Goal: Find specific page/section: Find specific page/section

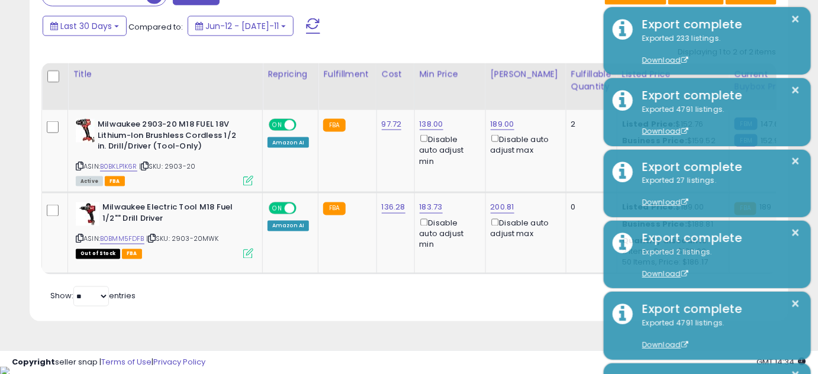
scroll to position [243, 439]
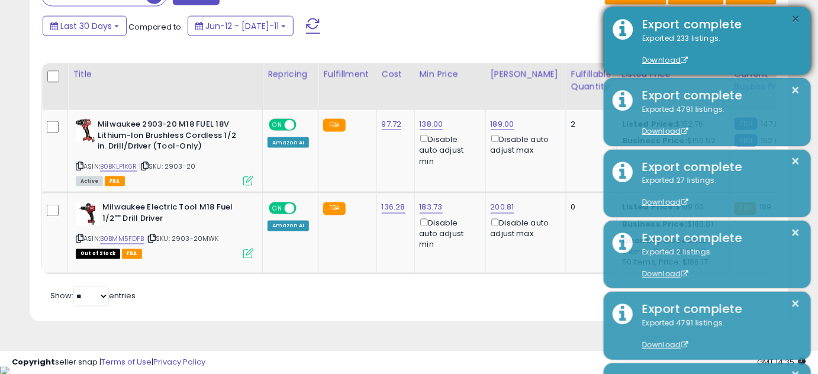
click at [794, 18] on button "×" at bounding box center [795, 19] width 9 height 15
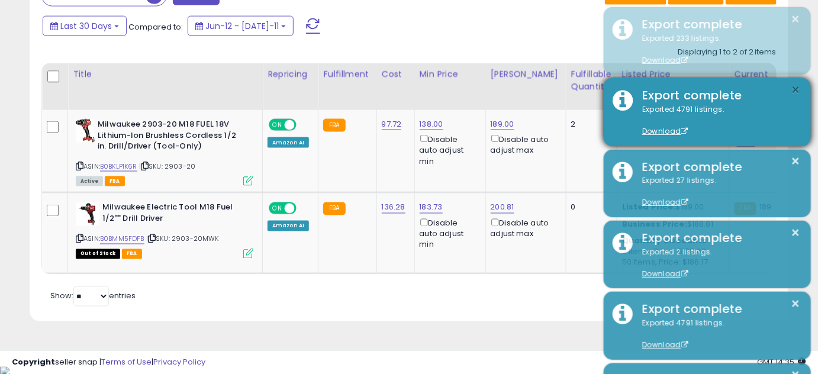
click at [794, 91] on button "×" at bounding box center [795, 90] width 9 height 15
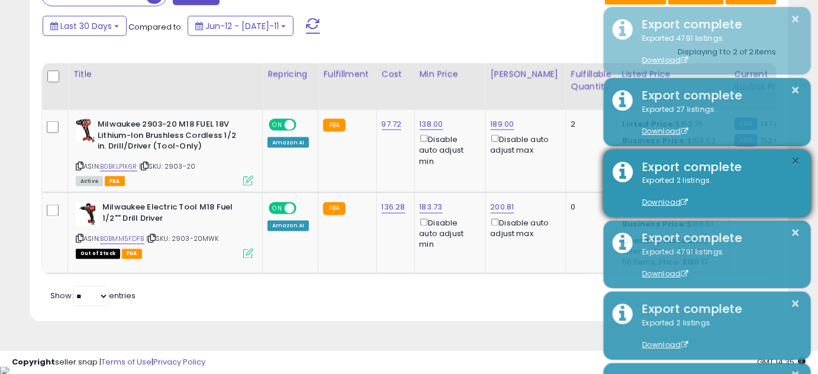
click at [794, 156] on button "×" at bounding box center [795, 161] width 9 height 15
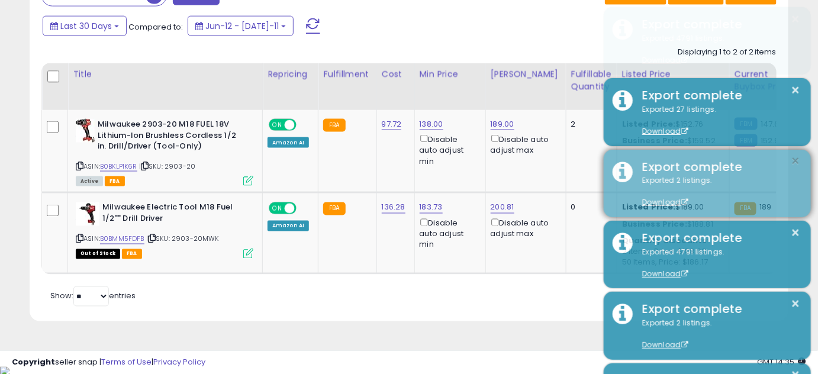
click at [794, 159] on button "×" at bounding box center [795, 161] width 9 height 15
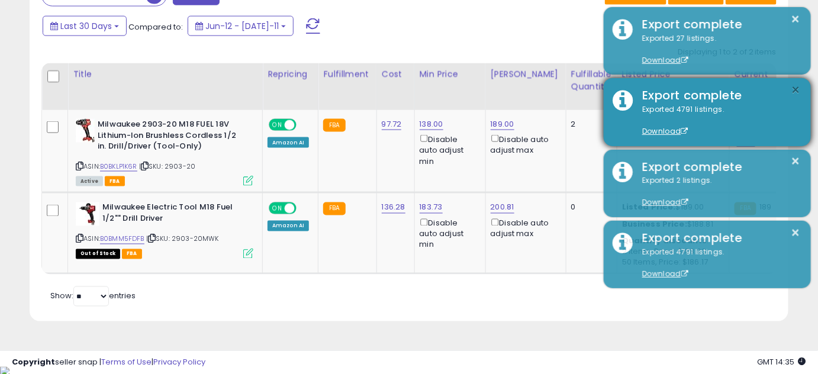
click at [798, 96] on button "×" at bounding box center [795, 90] width 9 height 15
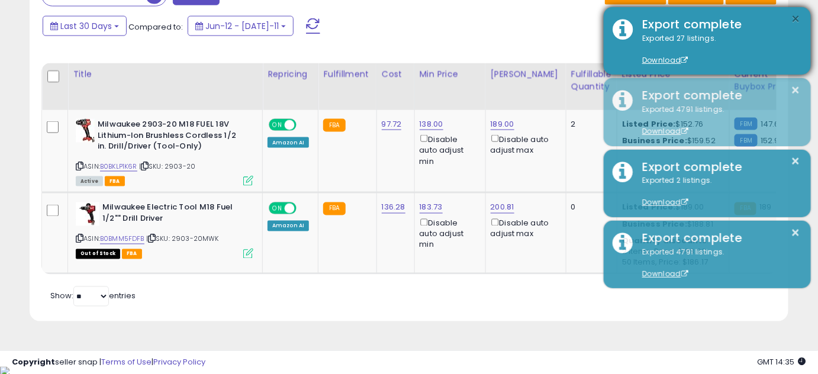
click at [797, 22] on button "×" at bounding box center [795, 19] width 9 height 15
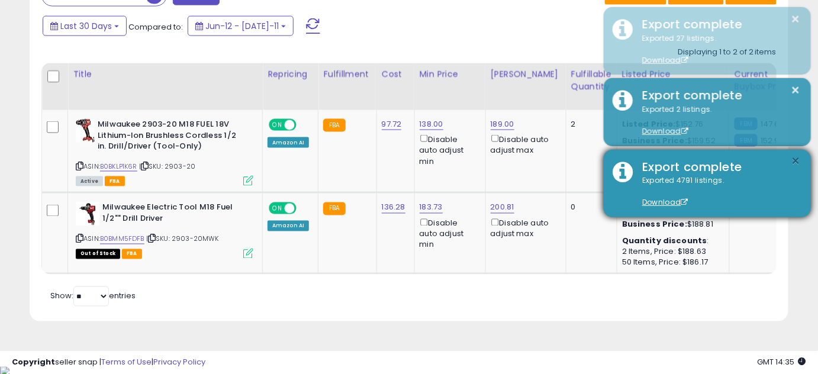
drag, startPoint x: 805, startPoint y: 145, endPoint x: 800, endPoint y: 162, distance: 17.2
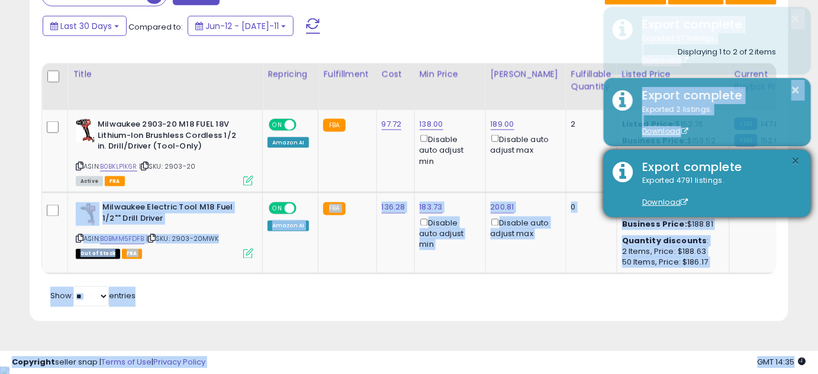
click at [800, 162] on button "×" at bounding box center [795, 161] width 9 height 15
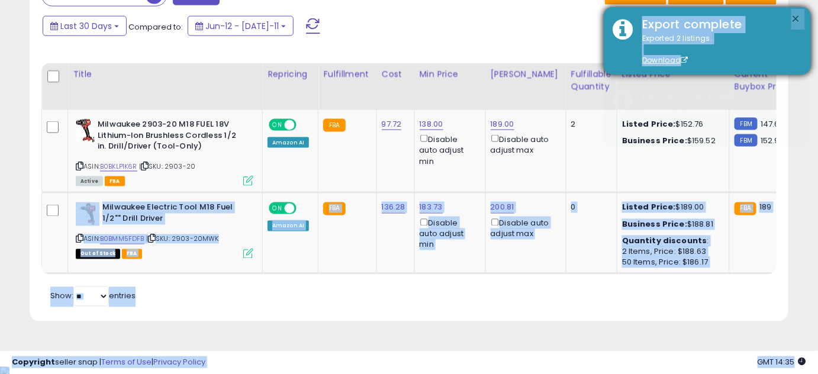
click at [794, 20] on button "×" at bounding box center [795, 19] width 9 height 15
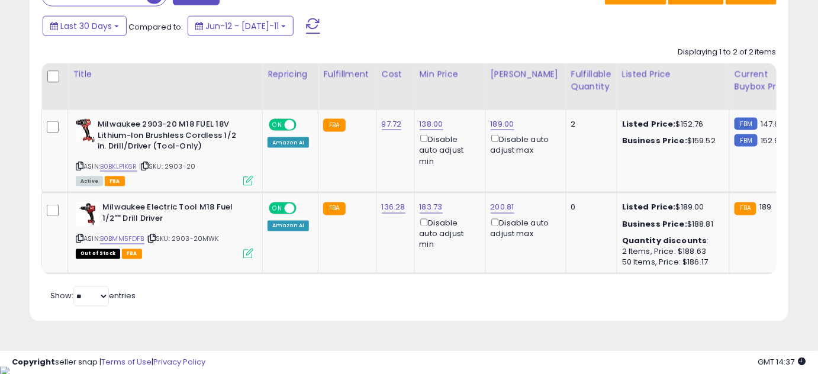
click at [370, 291] on div "Retrieving listings data.. Displaying 1 to 2 of 2 items Title Repricing" at bounding box center [408, 175] width 735 height 269
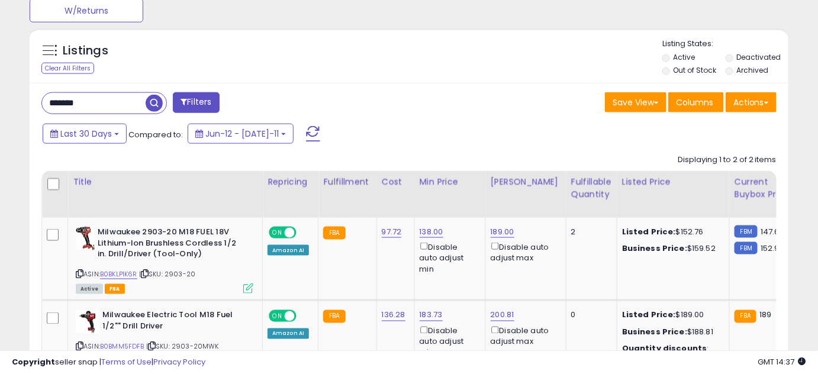
scroll to position [379, 0]
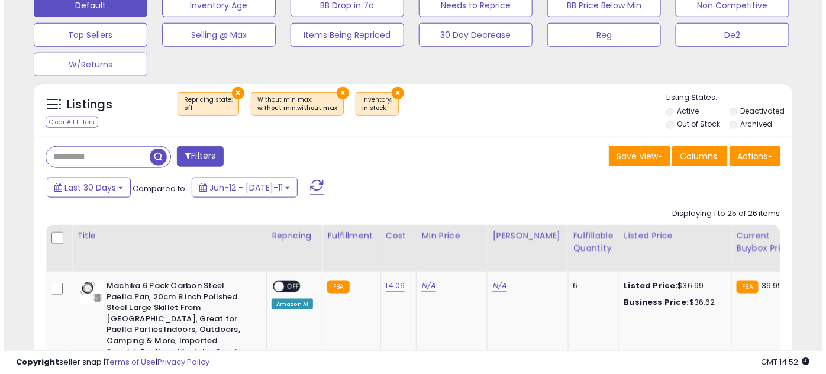
scroll to position [218, 0]
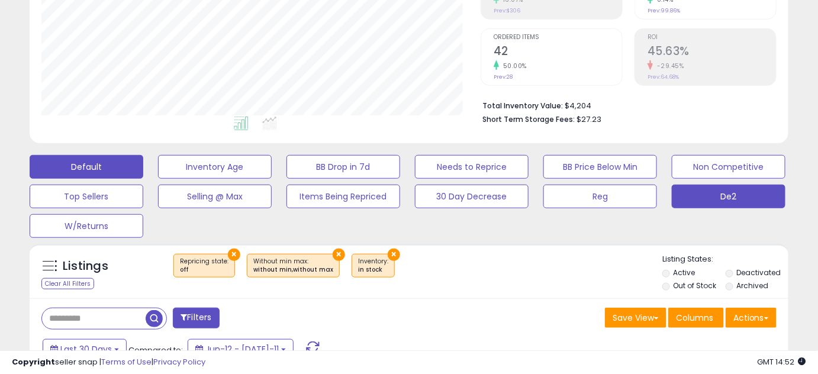
click at [272, 179] on button "De2" at bounding box center [215, 167] width 114 height 24
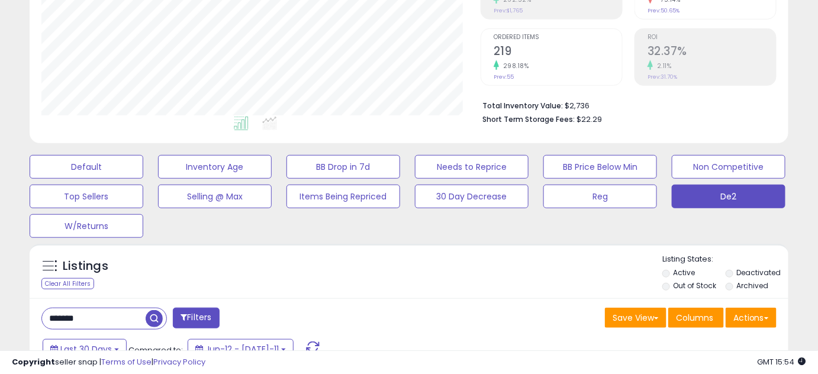
scroll to position [379, 0]
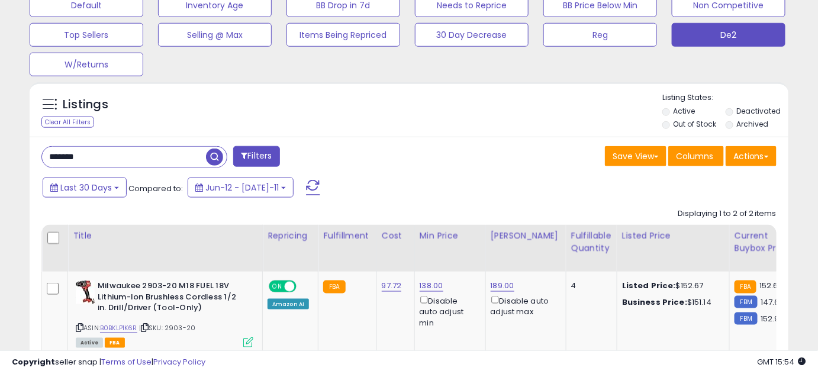
click at [133, 160] on input "*******" at bounding box center [124, 157] width 164 height 21
paste input "***"
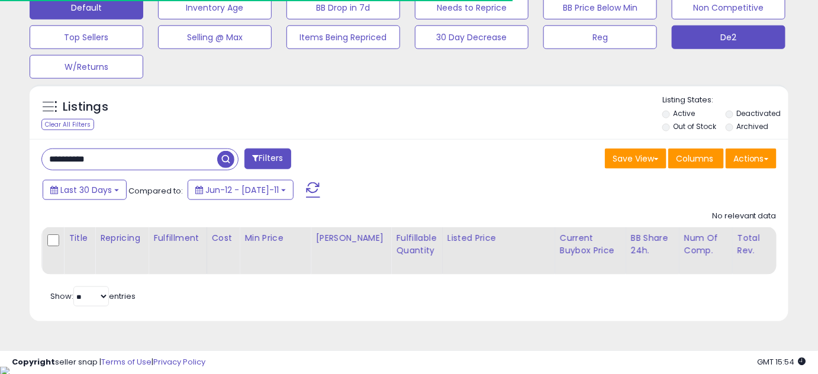
scroll to position [243, 439]
type input "**********"
